Goal: Task Accomplishment & Management: Complete application form

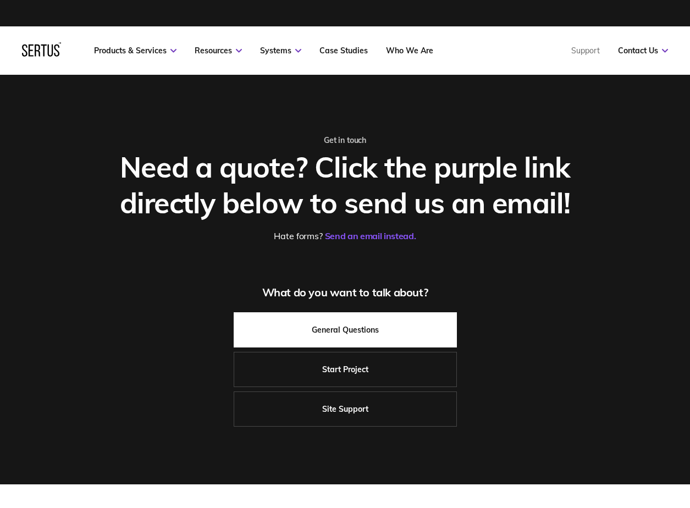
click at [352, 326] on link "General Questions" at bounding box center [345, 329] width 223 height 35
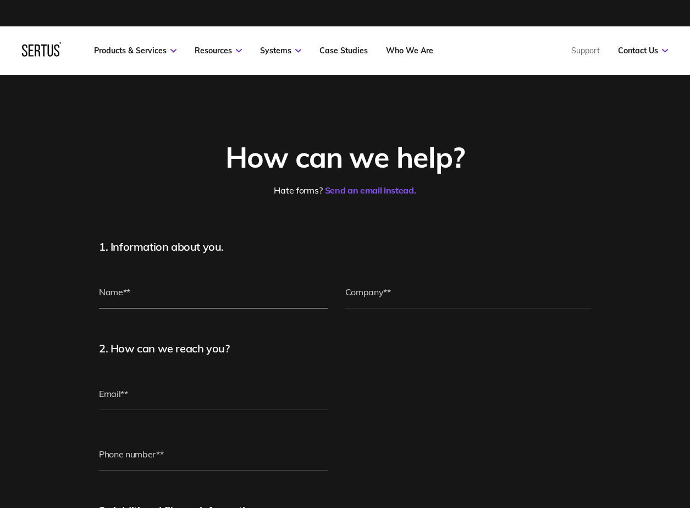
click at [139, 294] on input "text" at bounding box center [213, 291] width 229 height 33
click at [453, 302] on input "text" at bounding box center [468, 291] width 246 height 33
click at [156, 284] on input "[PERSON_NAME]" at bounding box center [213, 291] width 229 height 33
type input "[PERSON_NAME]"
click at [130, 390] on input "email" at bounding box center [213, 393] width 229 height 33
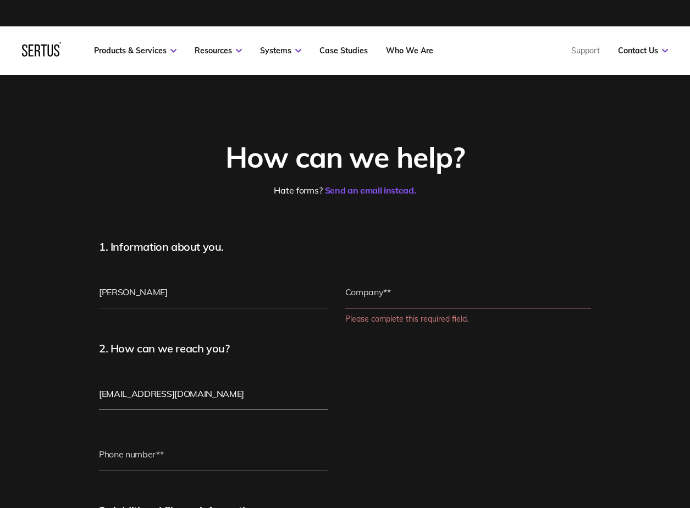
type input "[EMAIL_ADDRESS][DOMAIN_NAME]"
click at [376, 292] on input "text" at bounding box center [468, 291] width 246 height 33
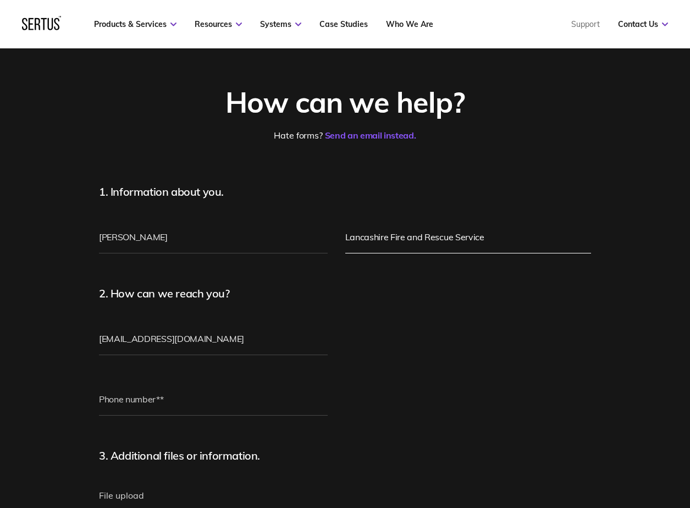
type input "Lancashire Fire and Rescue Service"
click at [153, 402] on input "tel" at bounding box center [213, 399] width 229 height 33
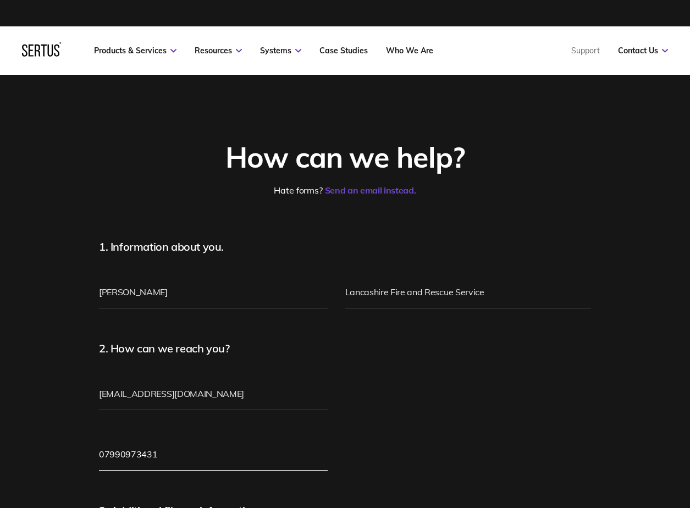
type input "07990973431"
click at [378, 189] on link "Send an email instead." at bounding box center [370, 190] width 91 height 11
